Goal: Task Accomplishment & Management: Manage account settings

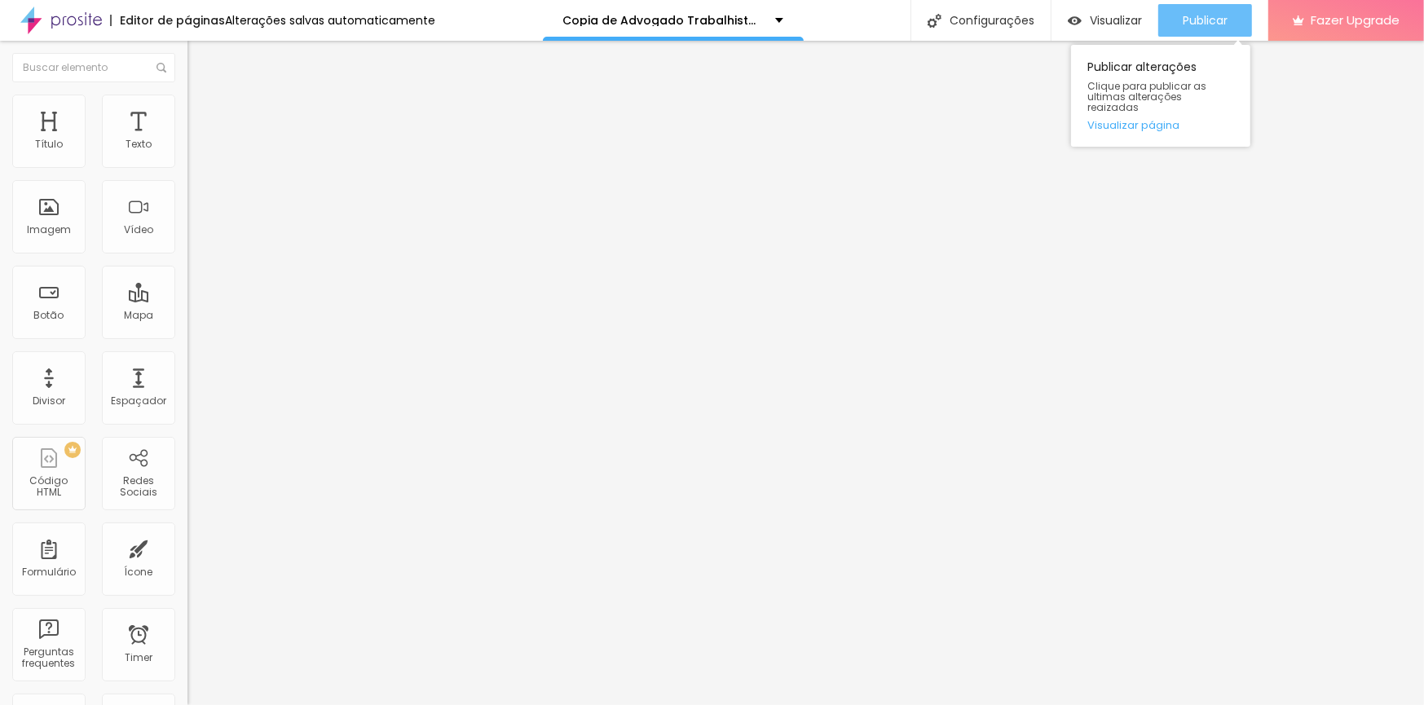
click at [1221, 15] on span "Publicar" at bounding box center [1205, 20] width 45 height 13
click at [1185, 21] on span "Publicar" at bounding box center [1205, 20] width 45 height 13
click at [1203, 24] on span "Publicar" at bounding box center [1205, 20] width 45 height 13
click at [1198, 24] on span "Publicar" at bounding box center [1205, 20] width 45 height 13
click at [1225, 29] on div "Publicar" at bounding box center [1205, 20] width 45 height 33
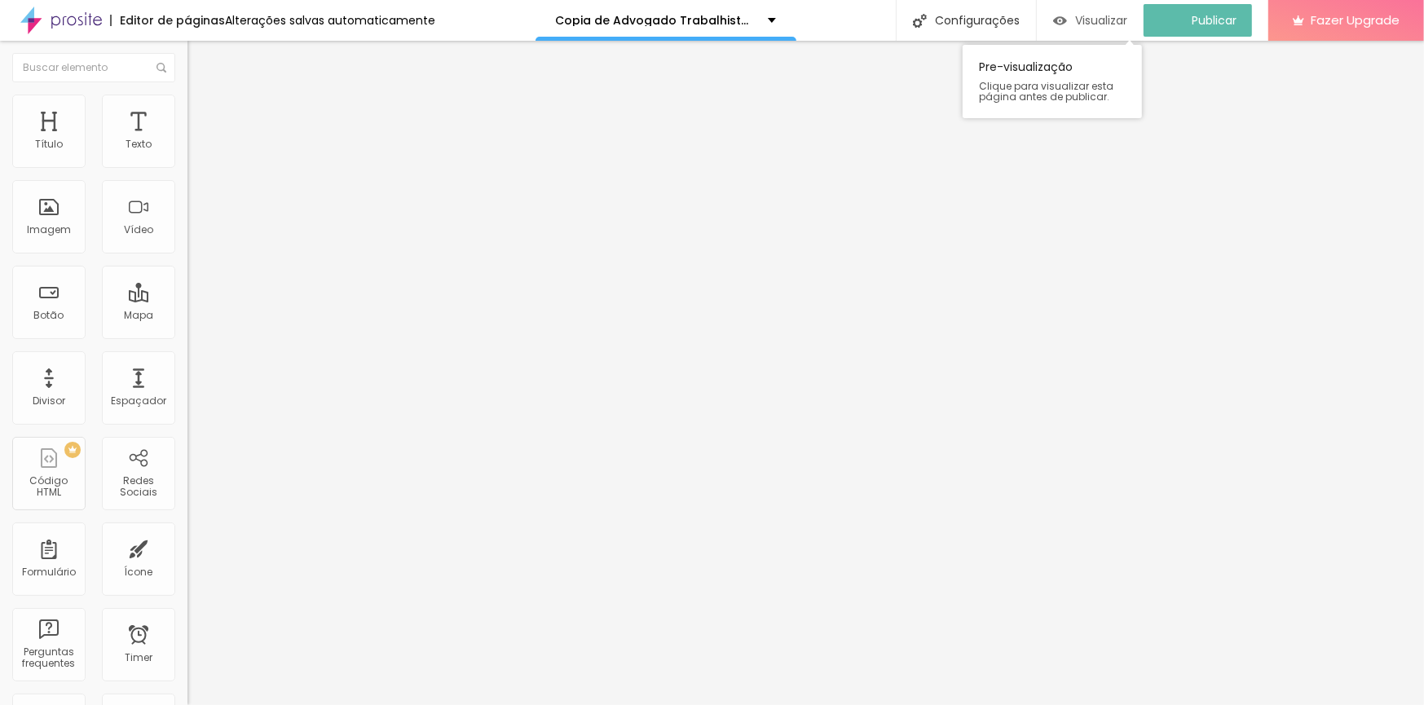
click at [1125, 19] on span "Visualizar" at bounding box center [1101, 20] width 52 height 13
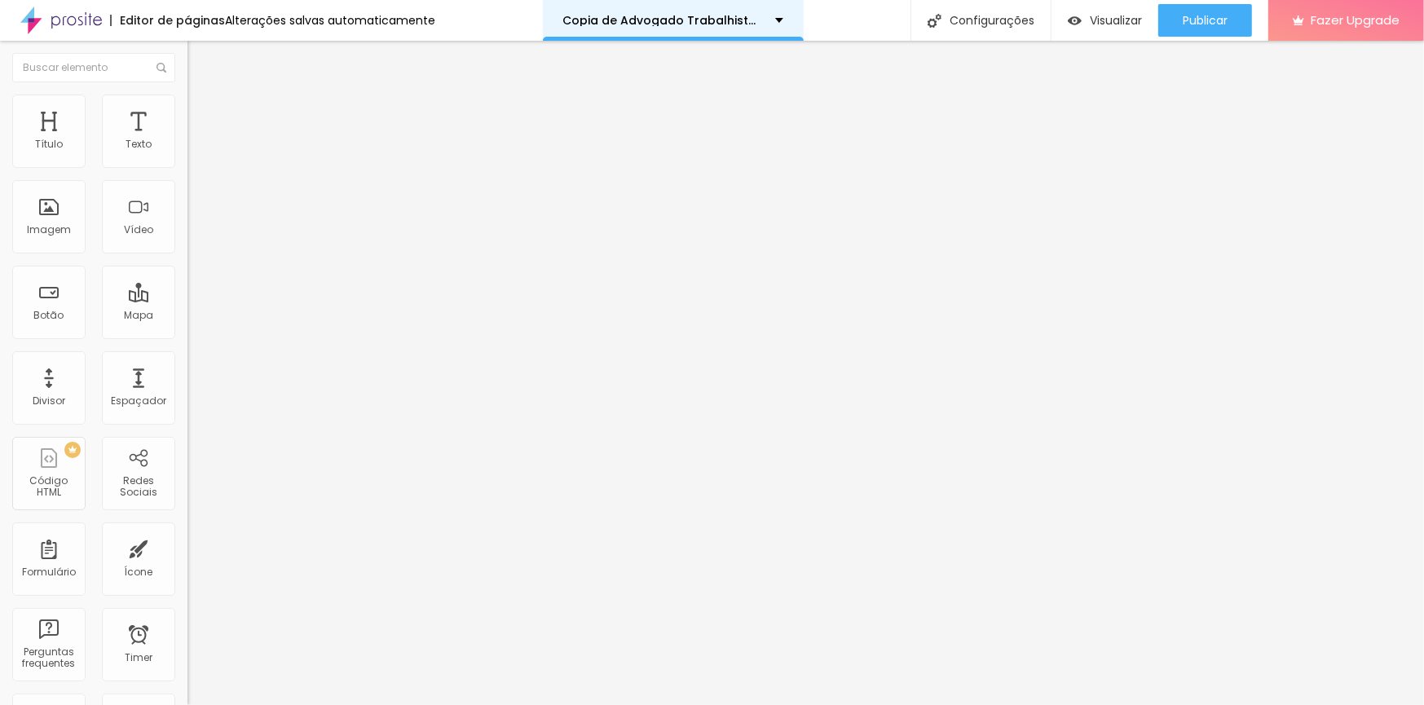
click at [777, 13] on div "Copia de Advogado Trabalhista [PERSON_NAME] SP" at bounding box center [673, 20] width 261 height 41
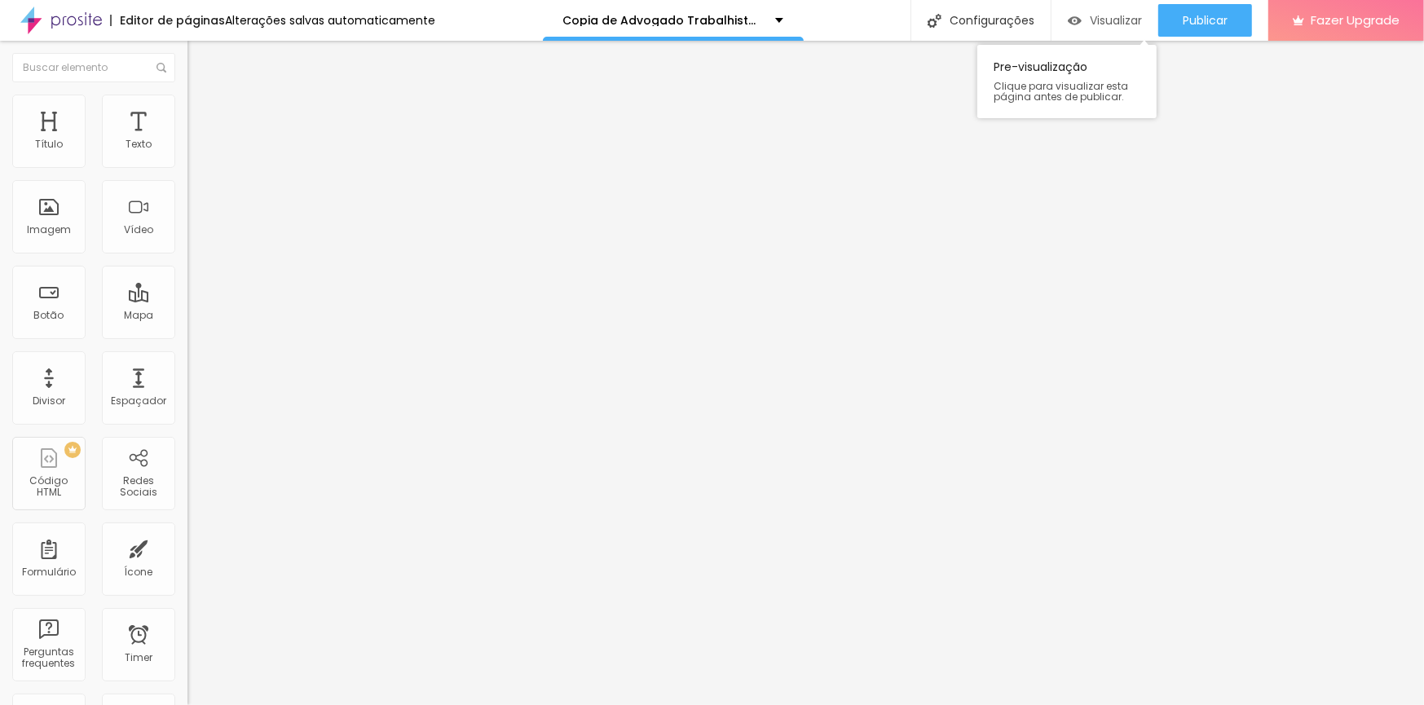
click at [1108, 21] on span "Visualizar" at bounding box center [1116, 20] width 52 height 13
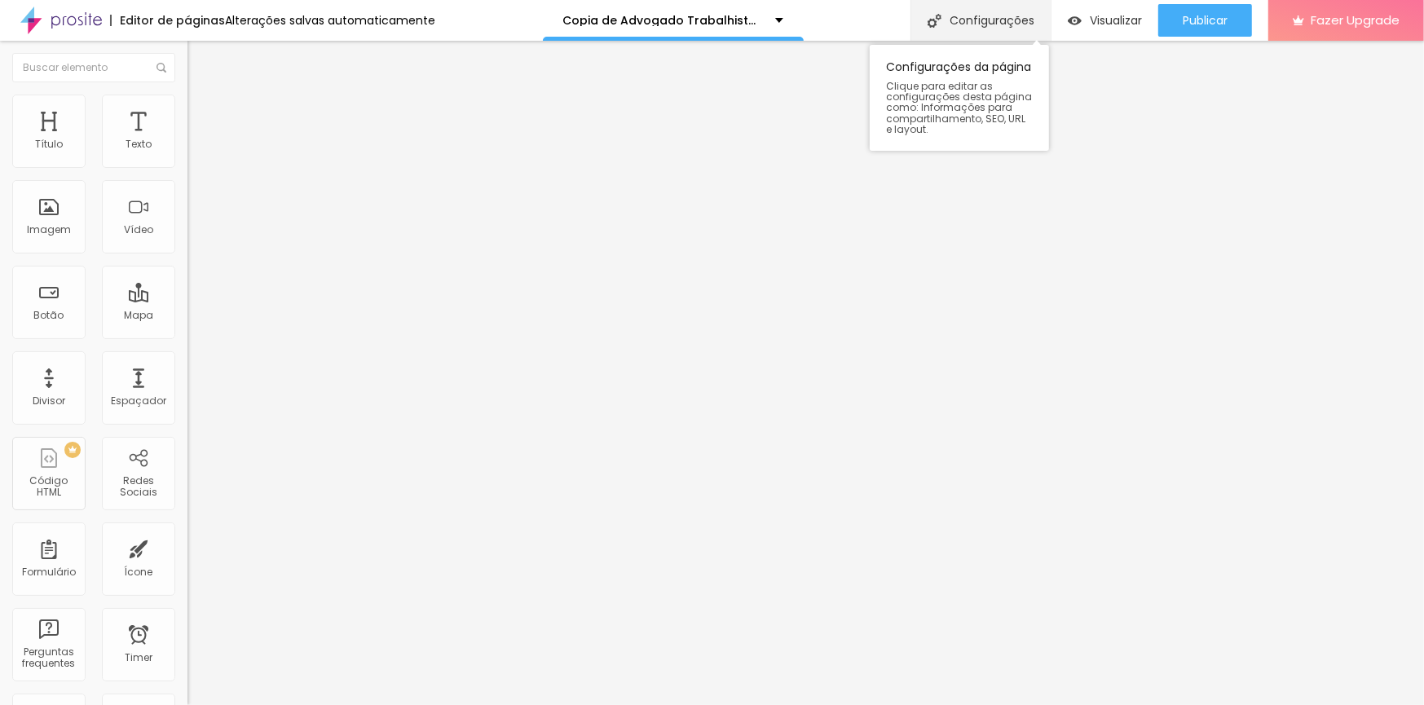
click at [988, 24] on div "Configurações" at bounding box center [981, 20] width 140 height 41
drag, startPoint x: 619, startPoint y: 168, endPoint x: 236, endPoint y: 159, distance: 383.3
type input "Advogado Trabalhista [PERSON_NAME] SP"
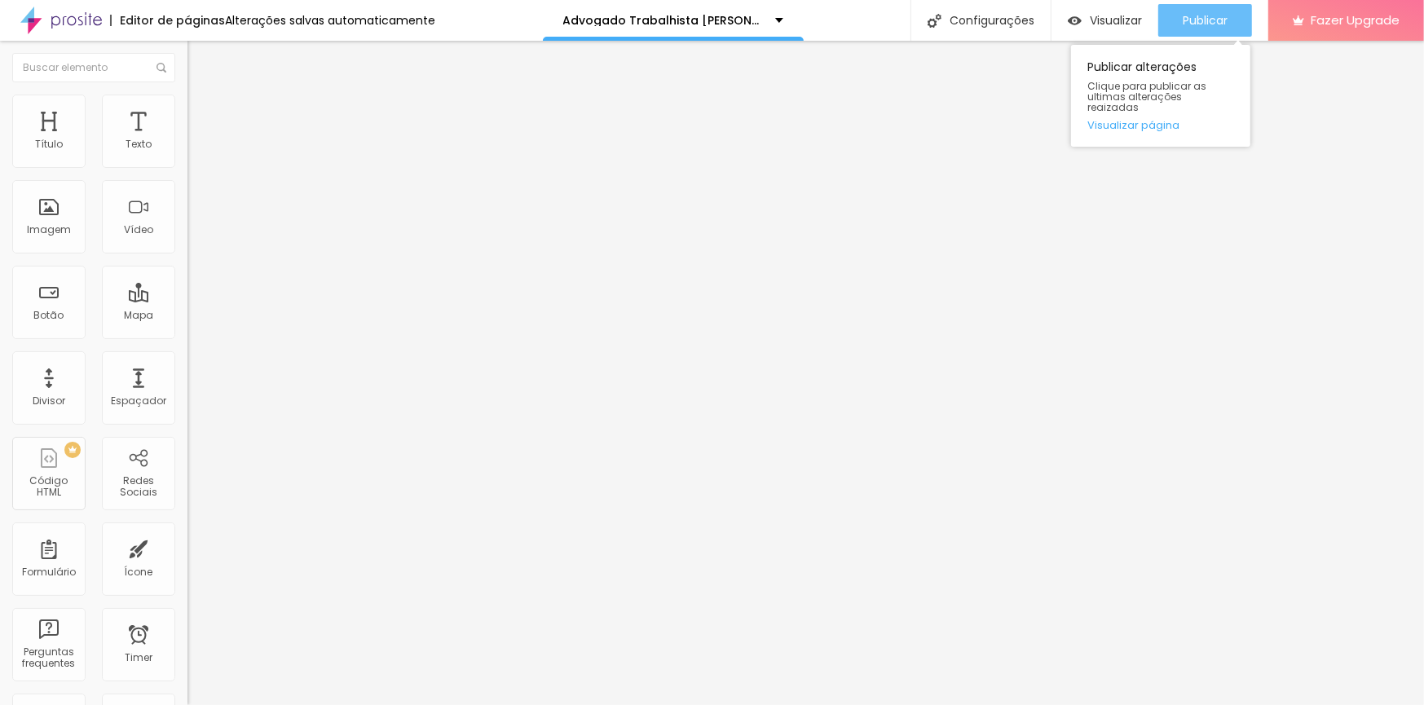
click at [1209, 16] on span "Publicar" at bounding box center [1205, 20] width 45 height 13
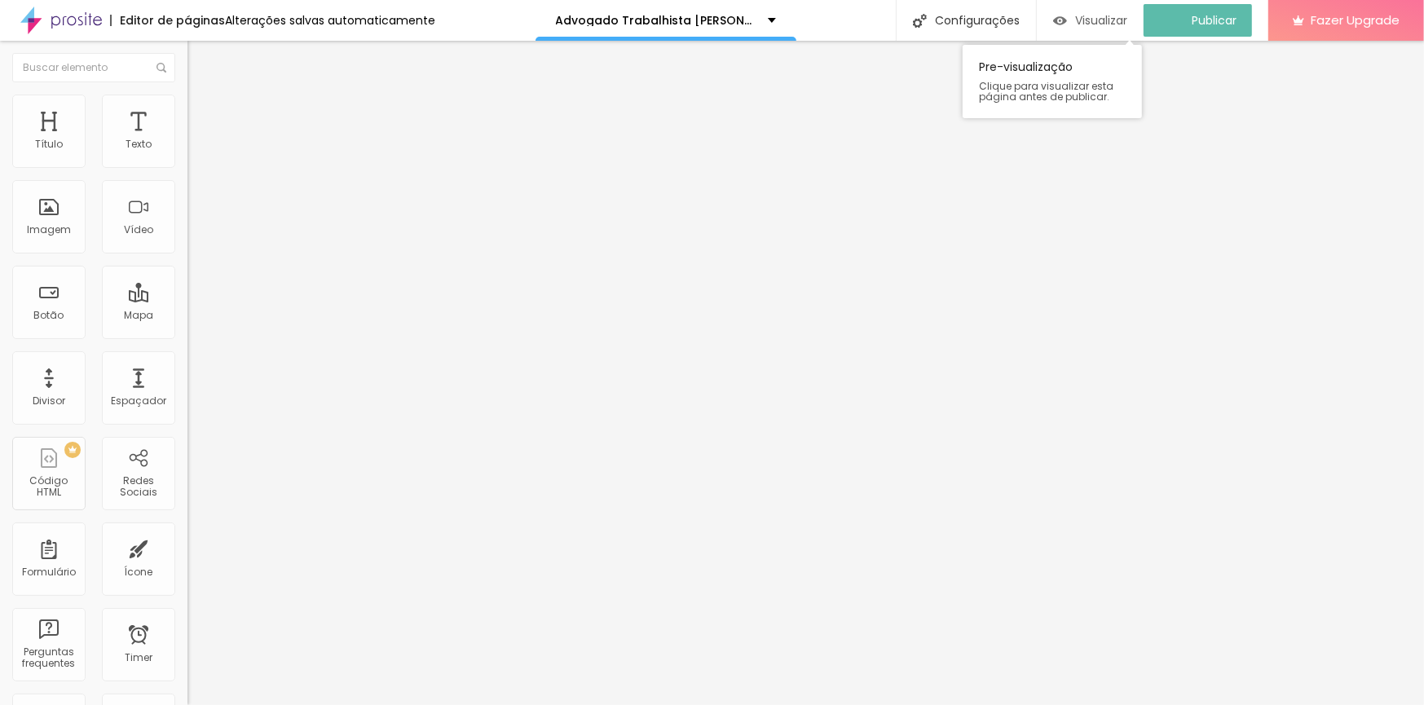
click at [1088, 16] on span "Visualizar" at bounding box center [1101, 20] width 52 height 13
